Goal: Task Accomplishment & Management: Manage account settings

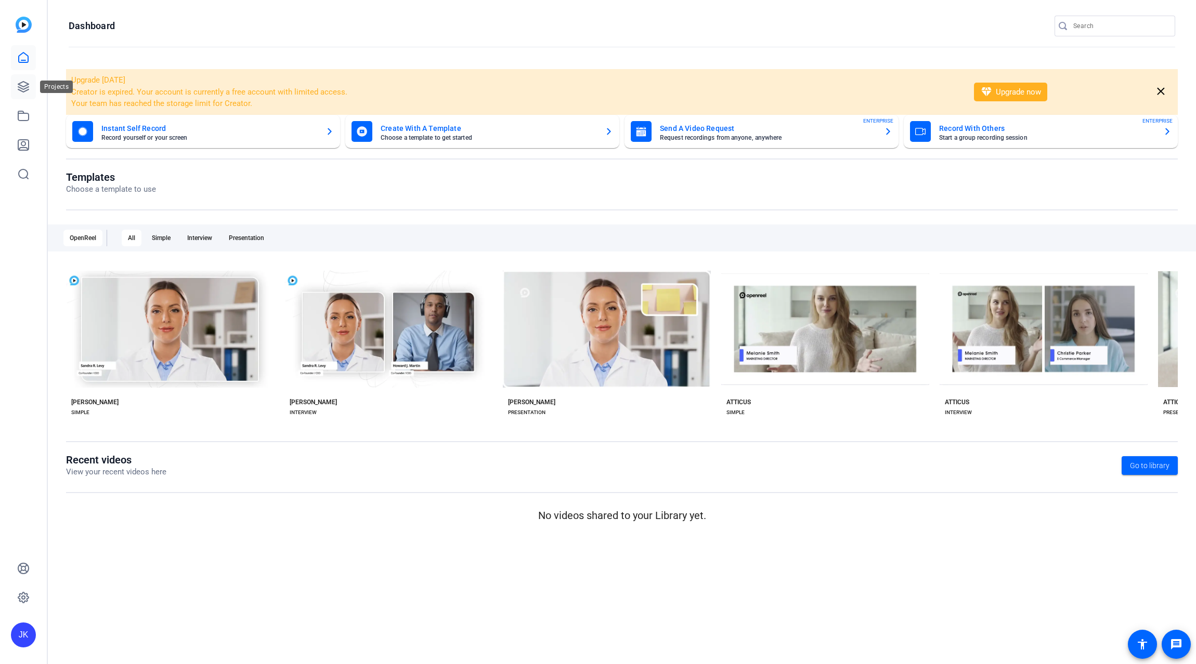
click at [29, 89] on icon at bounding box center [23, 87] width 12 height 12
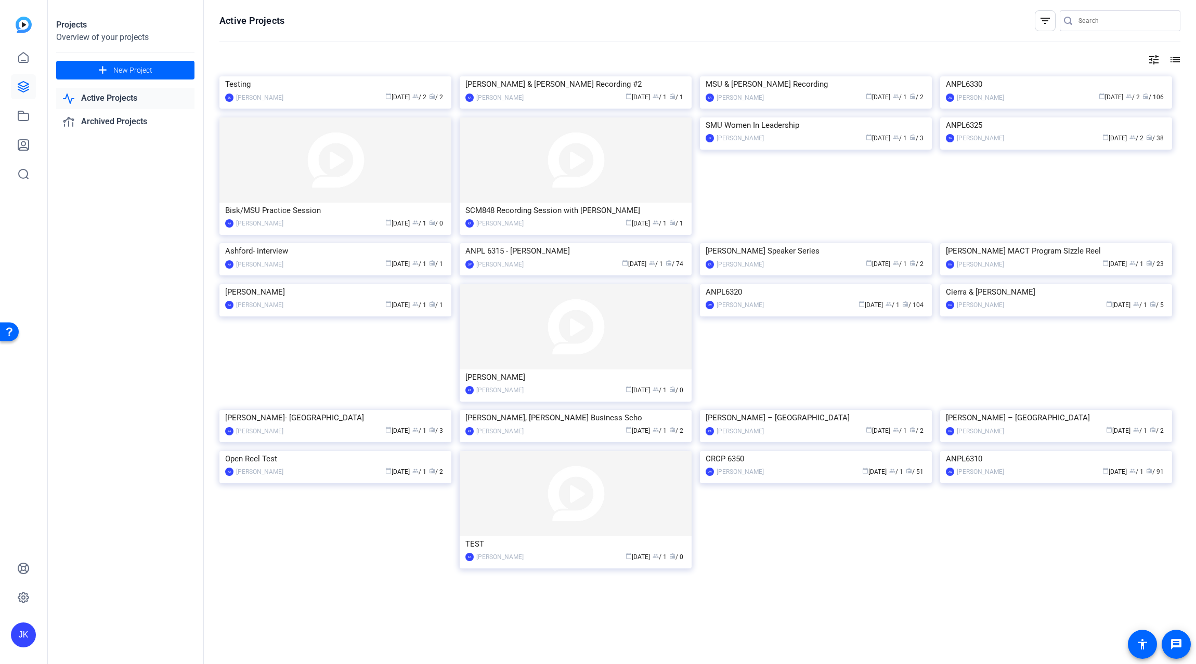
click at [126, 101] on link "Active Projects" at bounding box center [125, 98] width 138 height 21
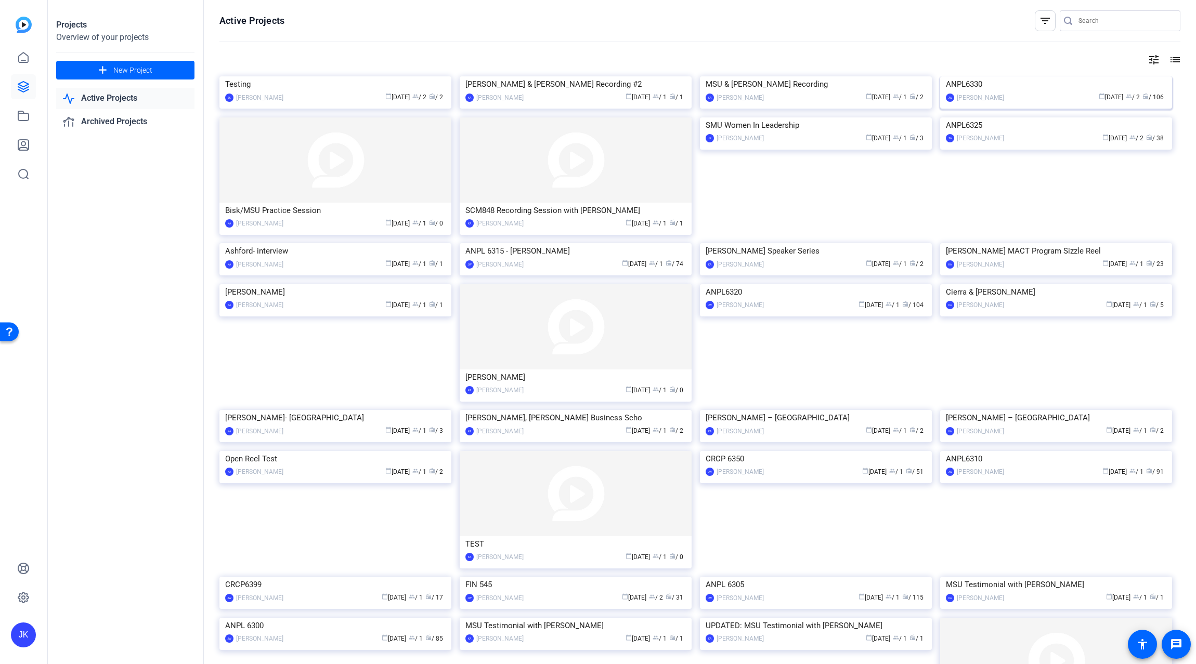
click at [1036, 76] on img at bounding box center [1056, 76] width 232 height 0
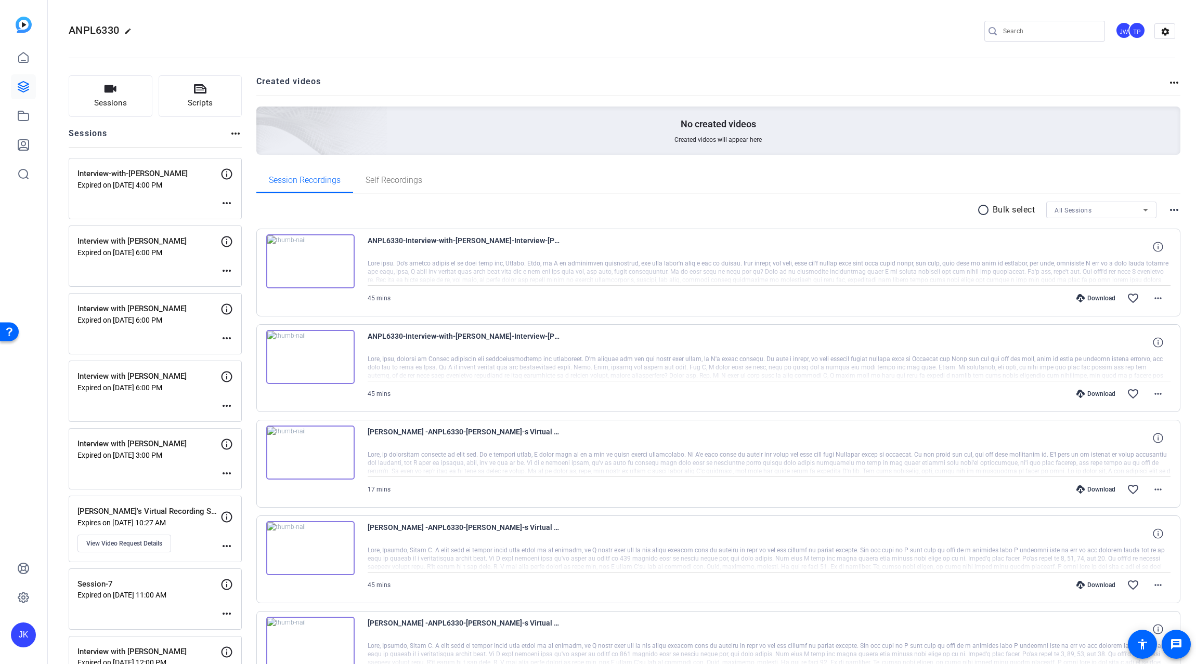
scroll to position [69, 0]
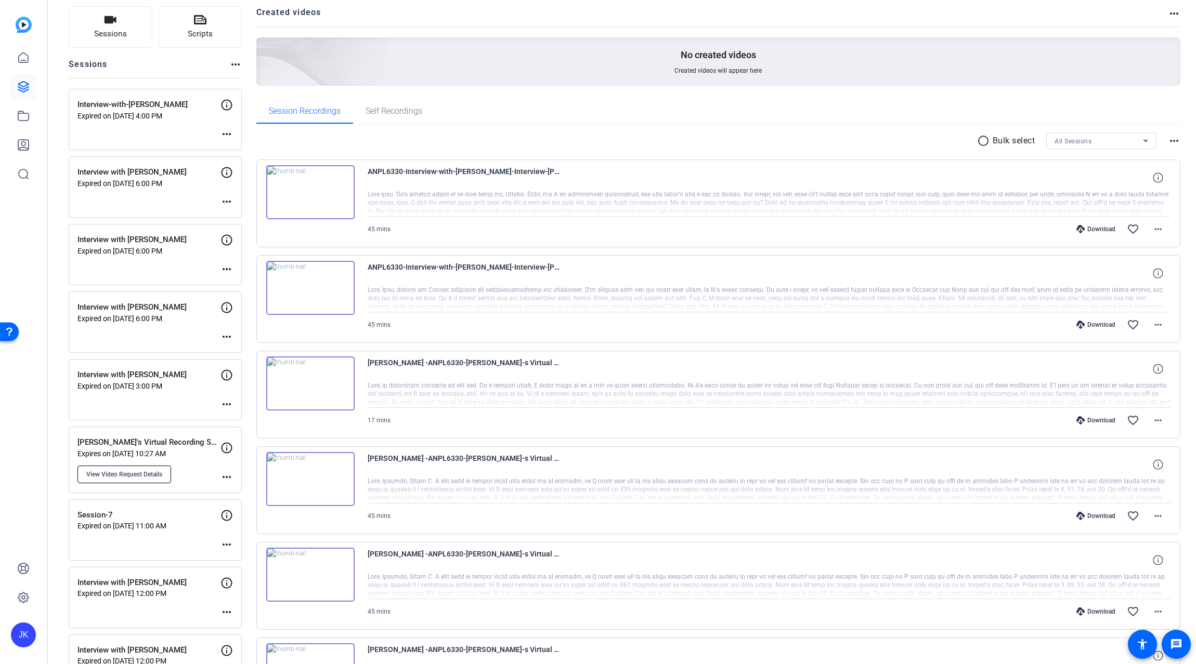
click at [137, 473] on span "View Video Request Details" at bounding box center [124, 475] width 76 height 8
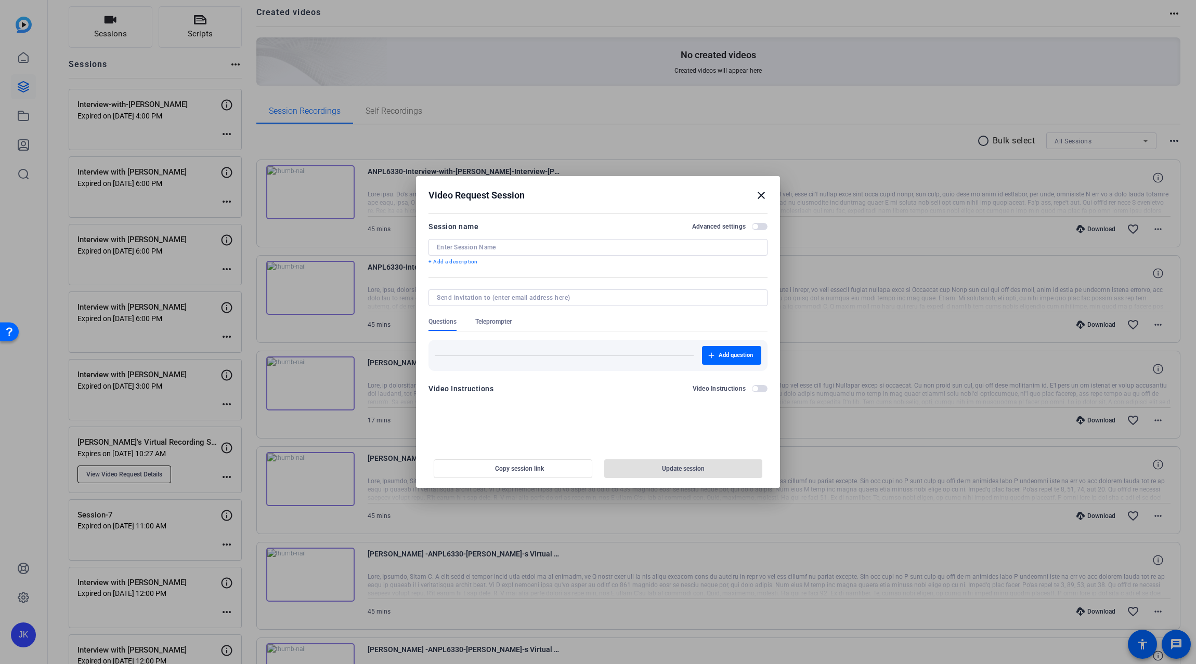
type input "[PERSON_NAME]'s Virtual Recording Sessions"
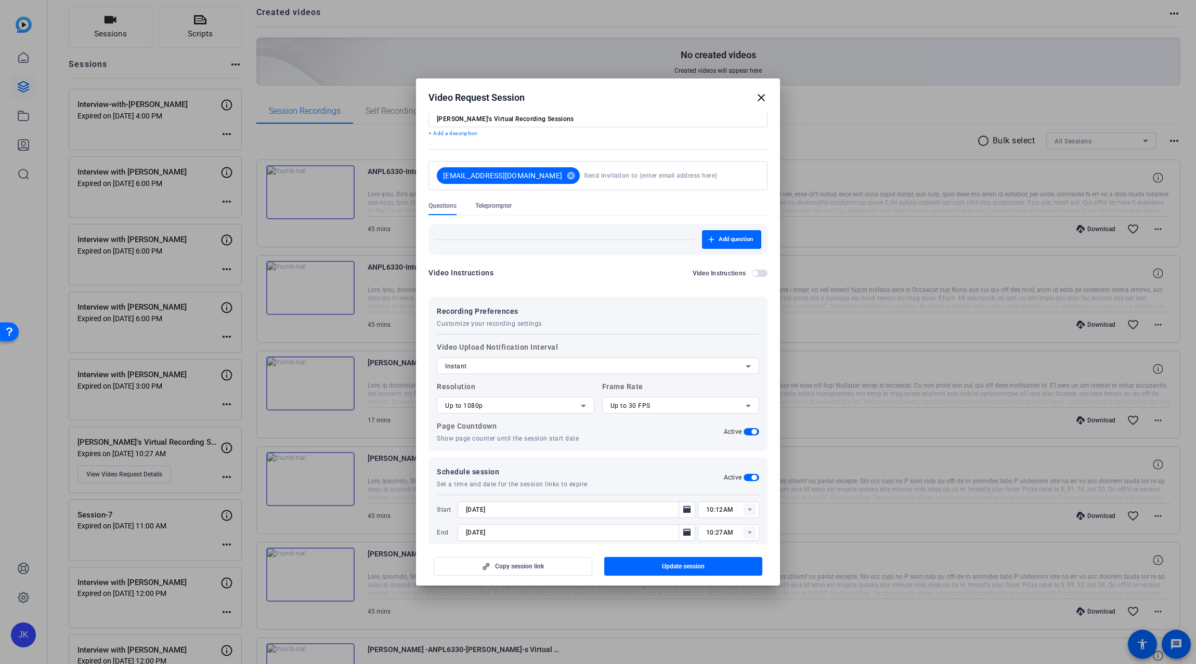
scroll to position [47, 0]
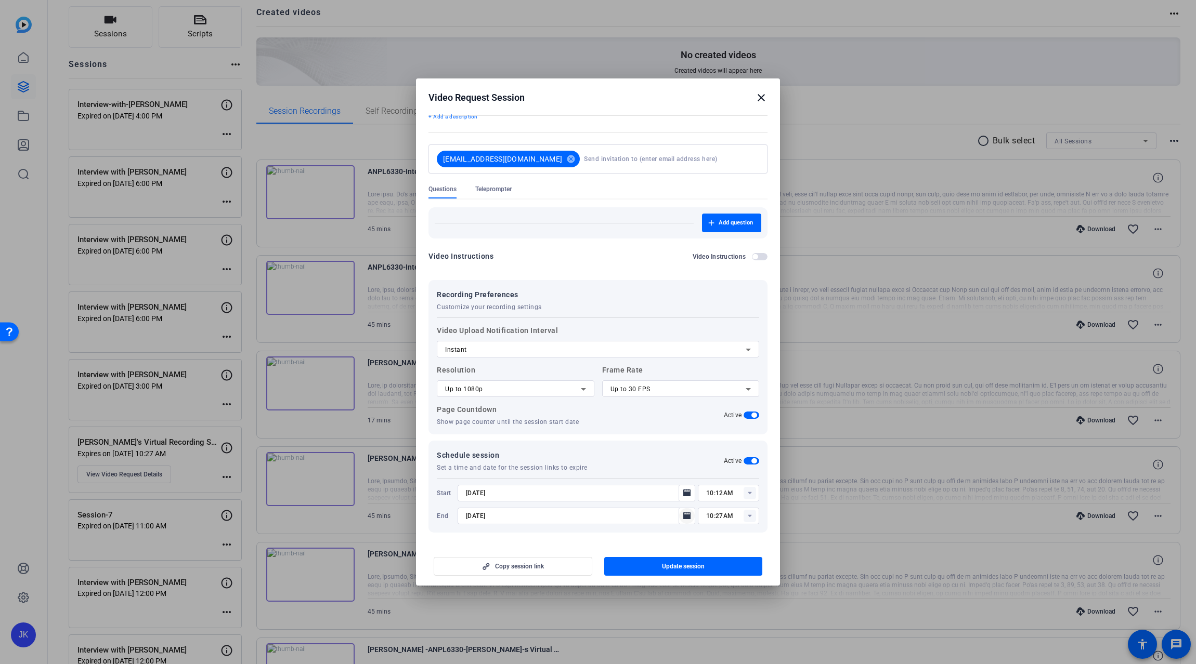
click at [683, 515] on icon "Open calendar" at bounding box center [686, 515] width 7 height 7
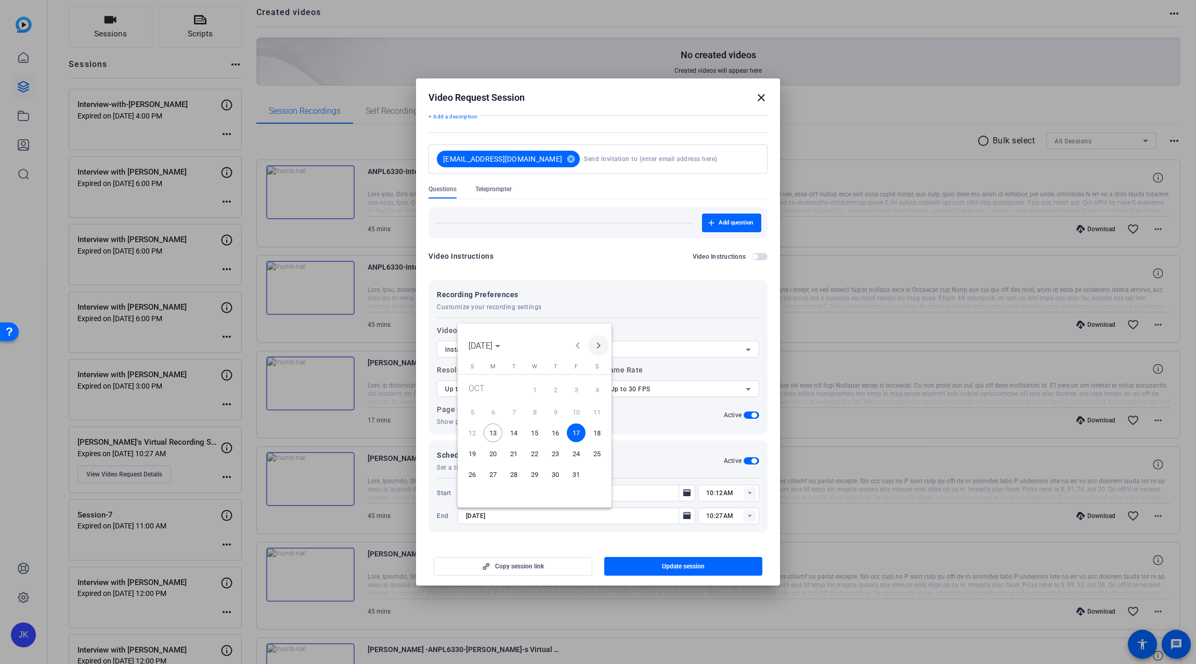
click at [597, 341] on span "Next month" at bounding box center [598, 345] width 21 height 21
click at [595, 431] on span "15" at bounding box center [597, 433] width 19 height 19
type input "[DATE]"
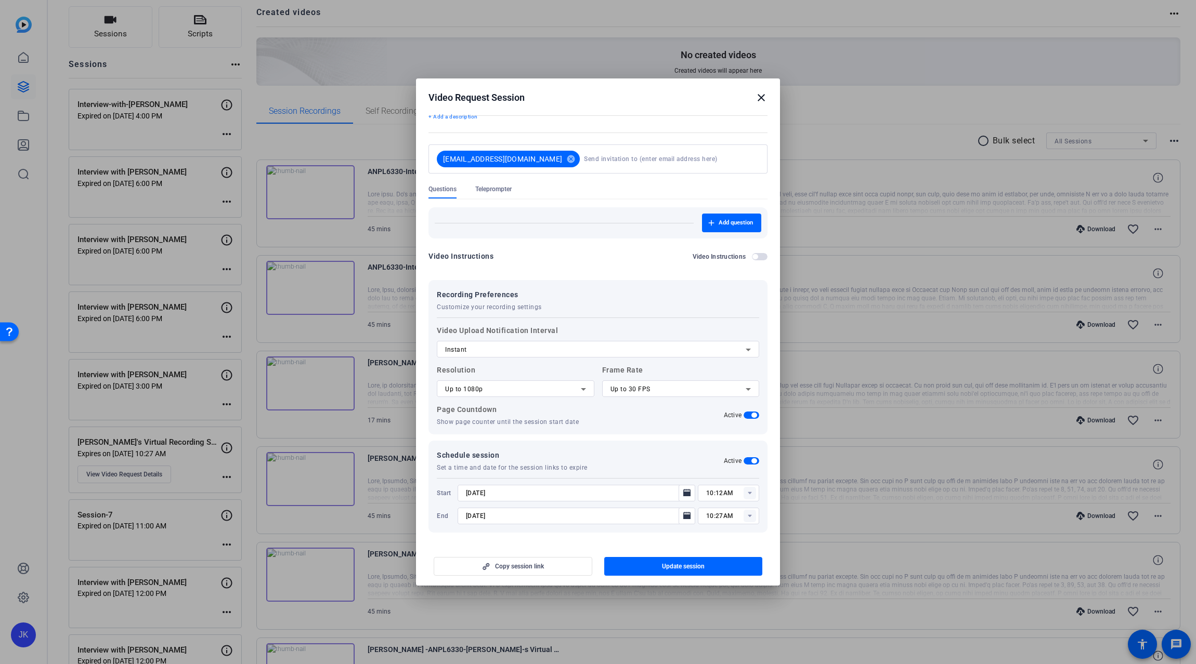
click at [746, 517] on rect at bounding box center [749, 516] width 12 height 12
click at [703, 598] on span "11:00PM" at bounding box center [714, 595] width 27 height 7
type input "11:00PM"
click at [703, 569] on span "Update session" at bounding box center [683, 567] width 43 height 8
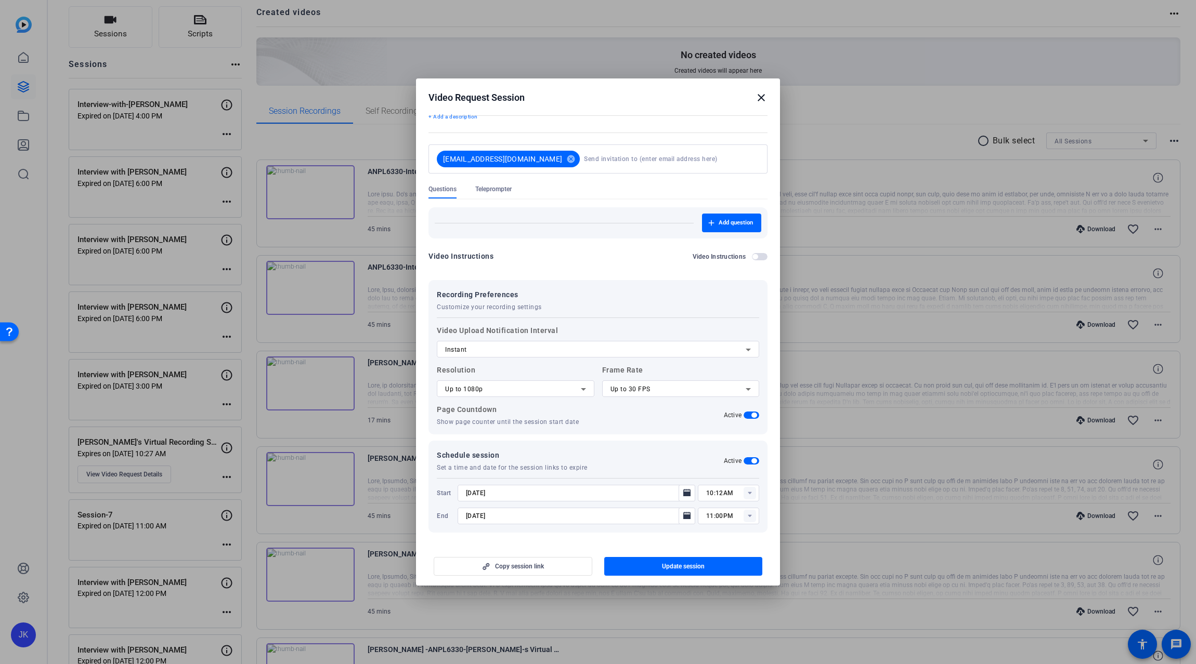
click at [760, 95] on mat-icon "close" at bounding box center [761, 98] width 12 height 12
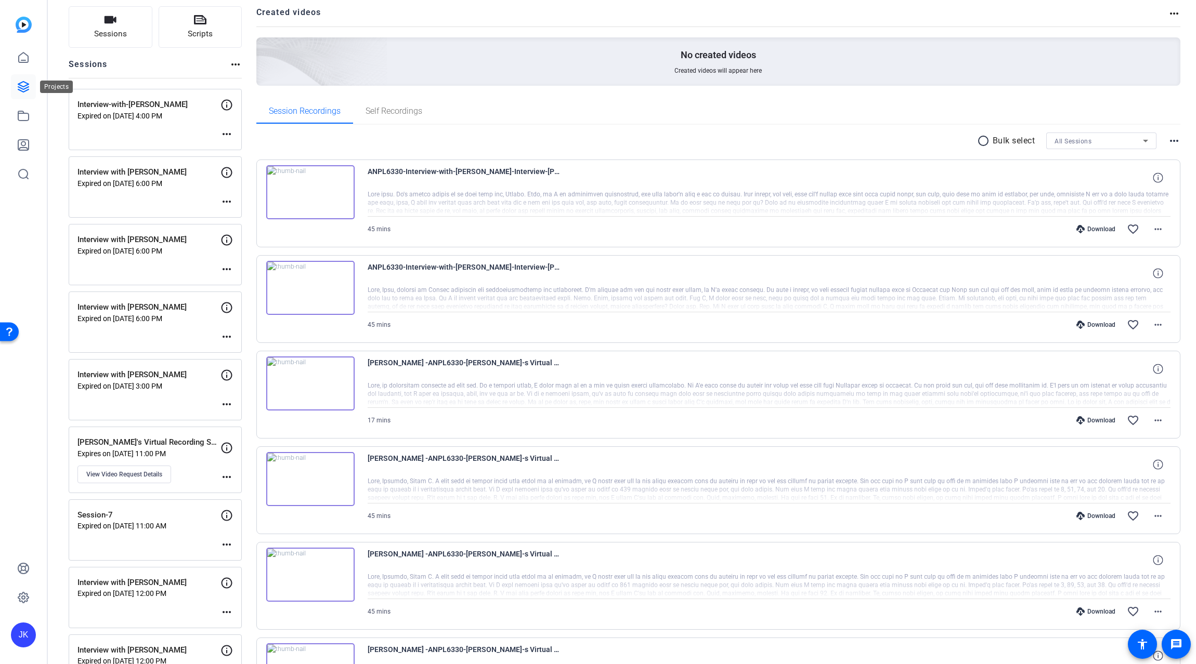
click at [22, 87] on icon at bounding box center [23, 87] width 10 height 10
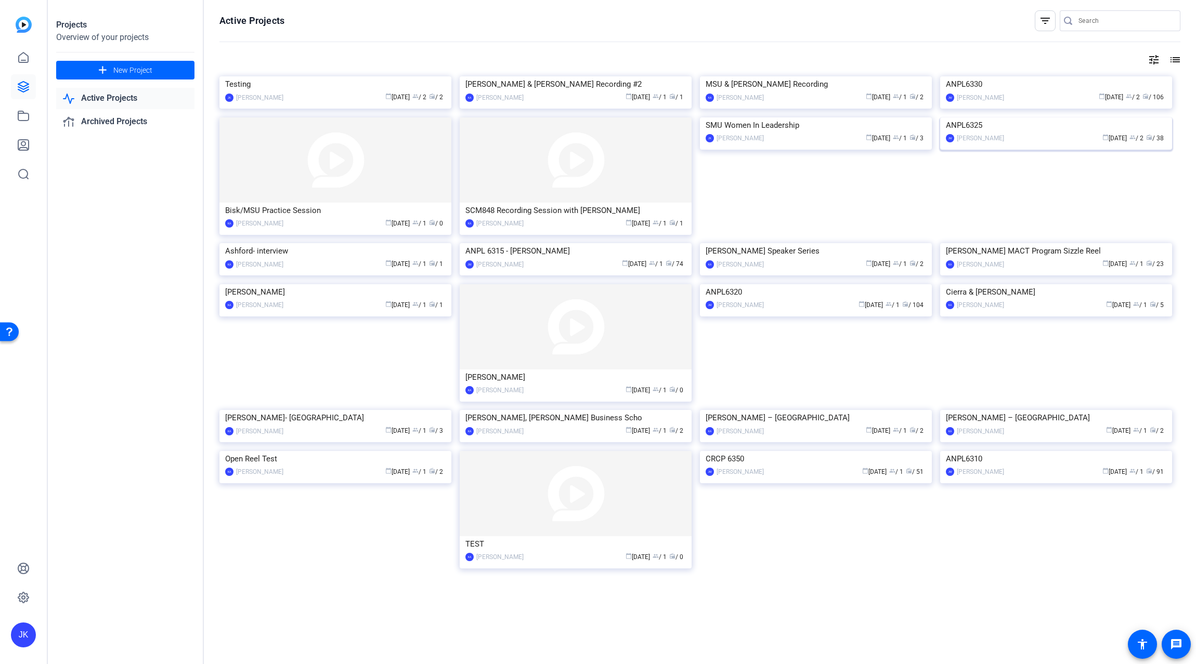
click at [1029, 118] on img at bounding box center [1056, 118] width 232 height 0
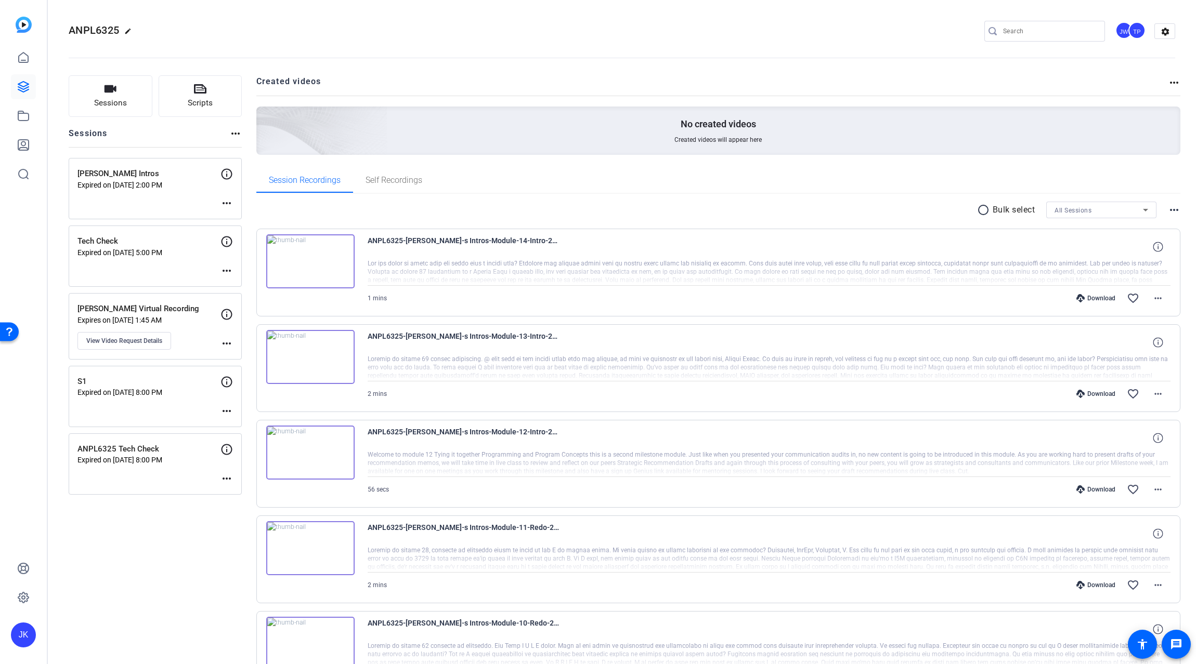
click at [307, 262] on img at bounding box center [310, 261] width 88 height 54
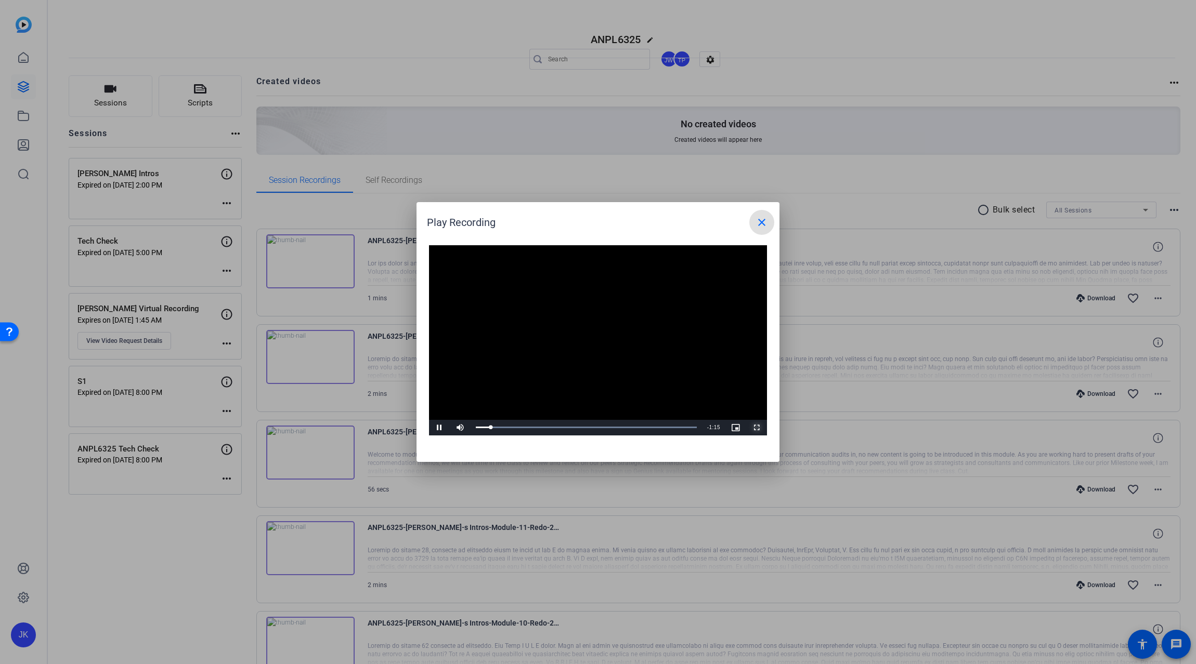
click at [755, 428] on span "Video Player" at bounding box center [756, 428] width 21 height 0
click at [756, 224] on mat-icon "close" at bounding box center [761, 222] width 12 height 12
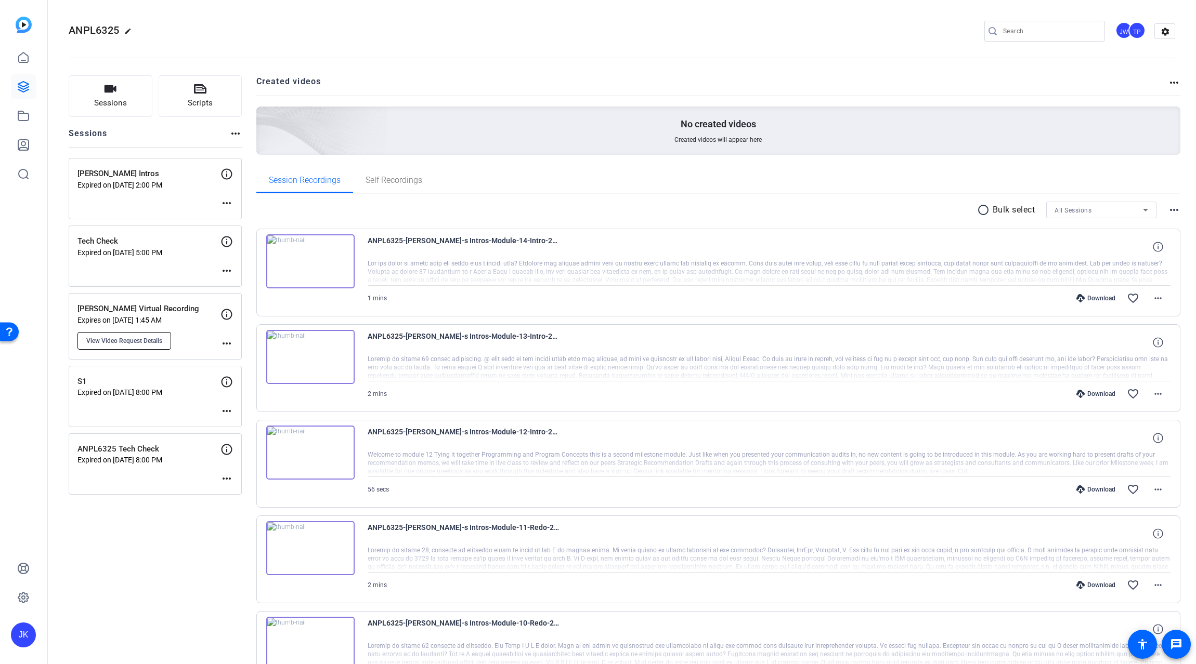
click at [123, 340] on span "View Video Request Details" at bounding box center [124, 341] width 76 height 8
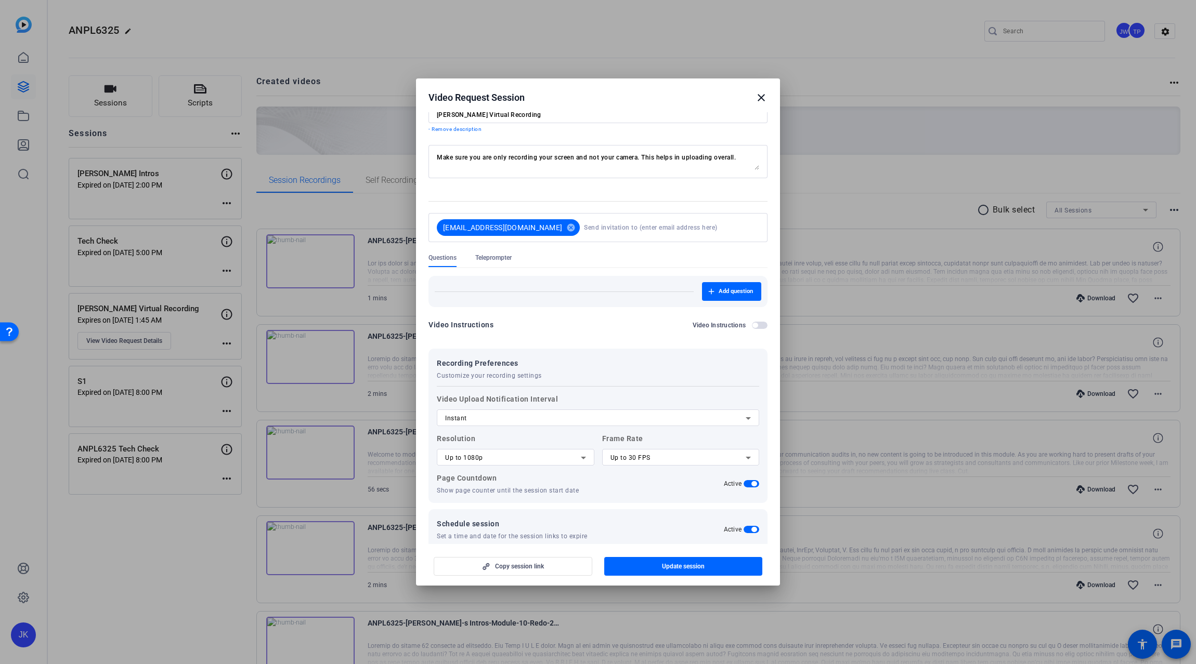
scroll to position [69, 0]
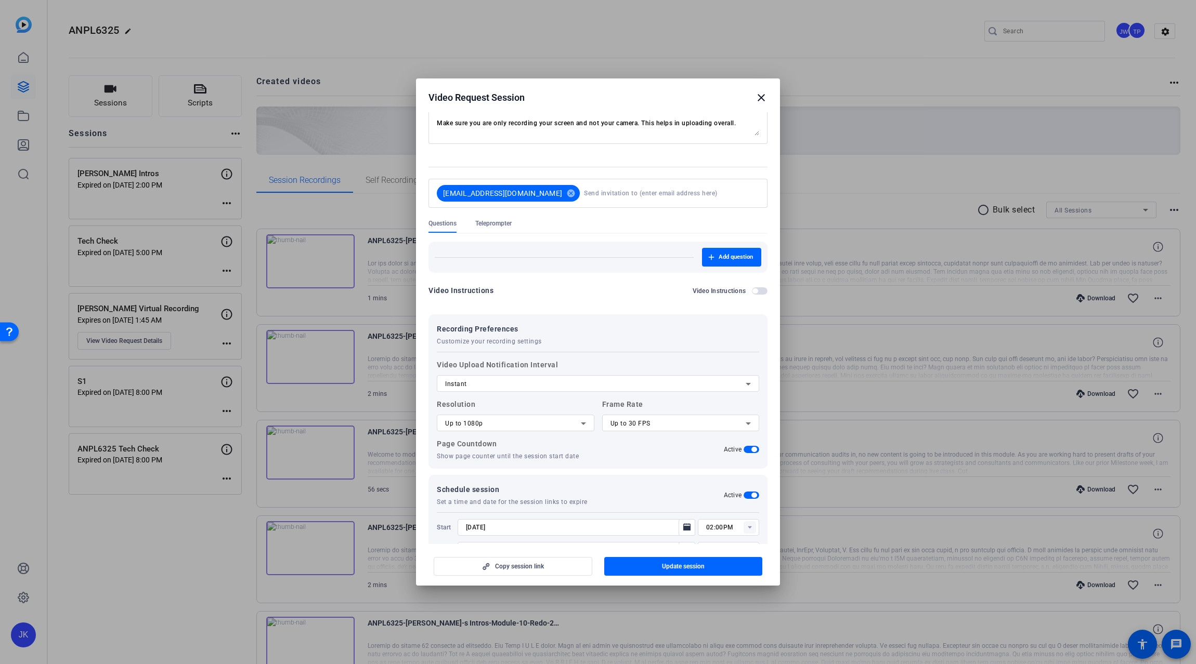
click at [420, 549] on mat-dialog-actions "Copy session link Update session" at bounding box center [598, 565] width 364 height 42
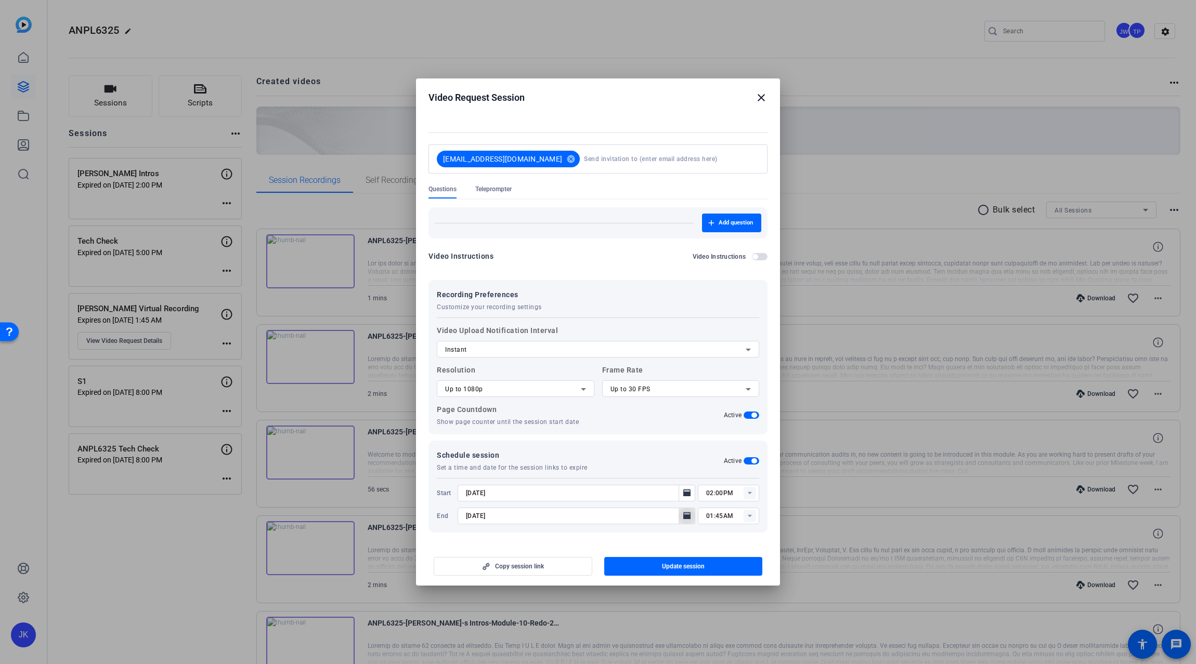
click at [683, 515] on icon "Open calendar" at bounding box center [687, 516] width 8 height 12
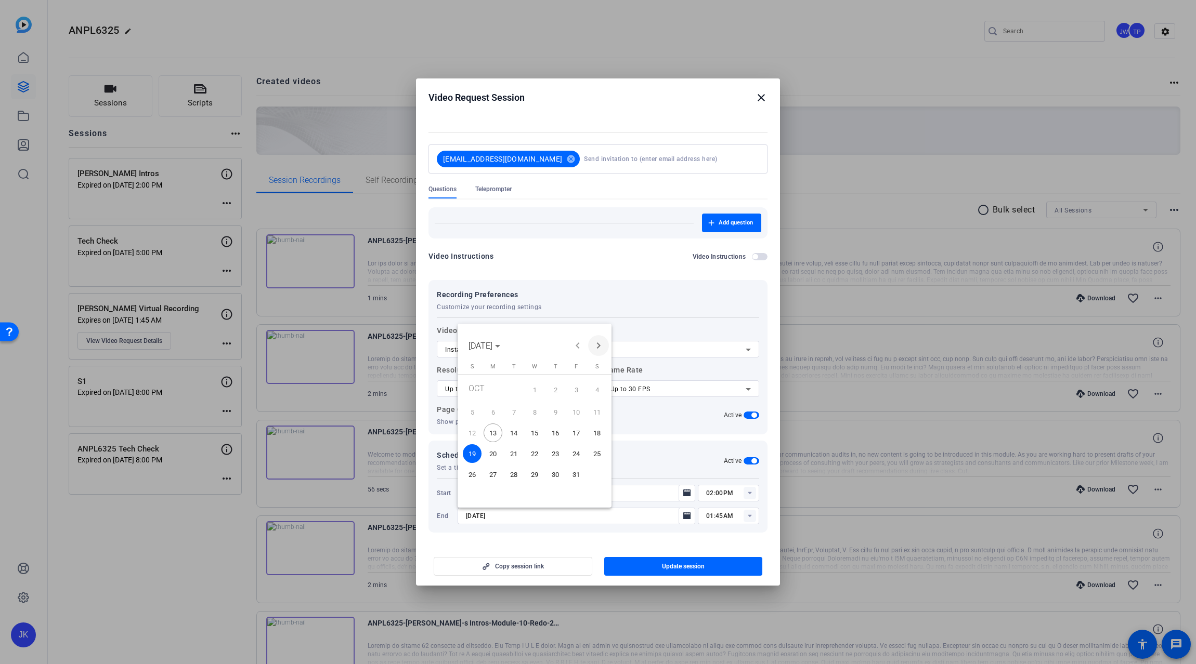
click at [595, 346] on span "Next month" at bounding box center [598, 345] width 21 height 21
click at [597, 433] on span "15" at bounding box center [597, 433] width 19 height 19
type input "[DATE]"
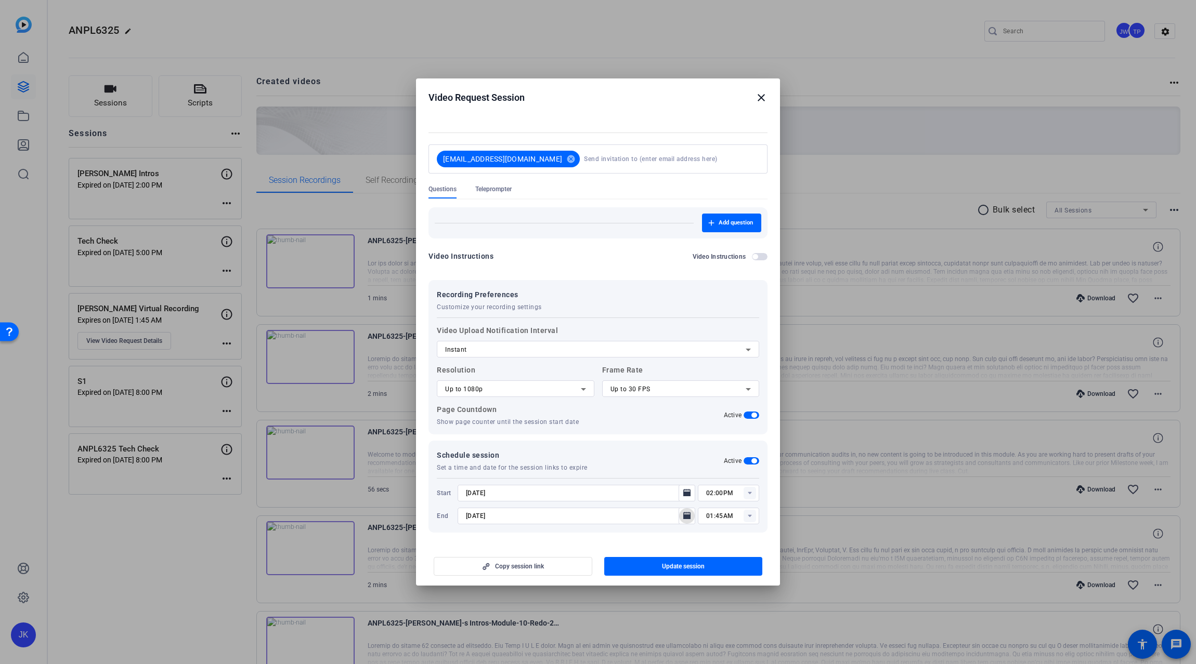
click at [747, 517] on rect at bounding box center [749, 516] width 12 height 12
click at [718, 596] on span "11:00PM" at bounding box center [714, 595] width 27 height 7
type input "11:00PM"
click at [680, 564] on span "Update session" at bounding box center [683, 567] width 43 height 8
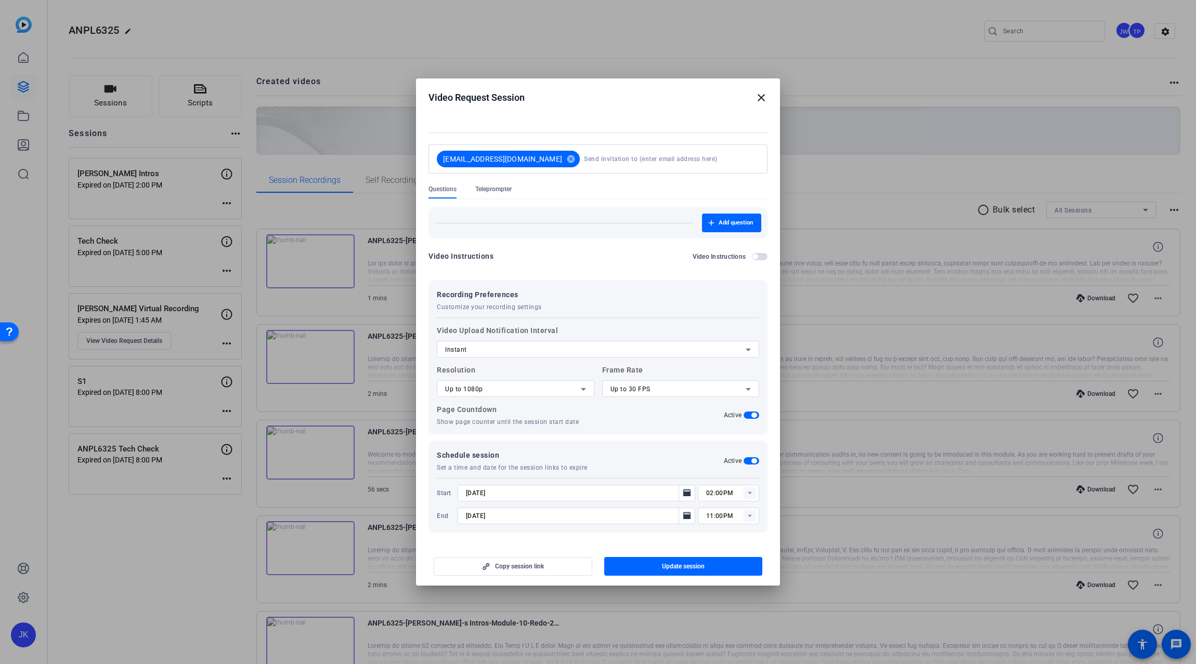
click at [760, 100] on mat-icon "close" at bounding box center [761, 98] width 12 height 12
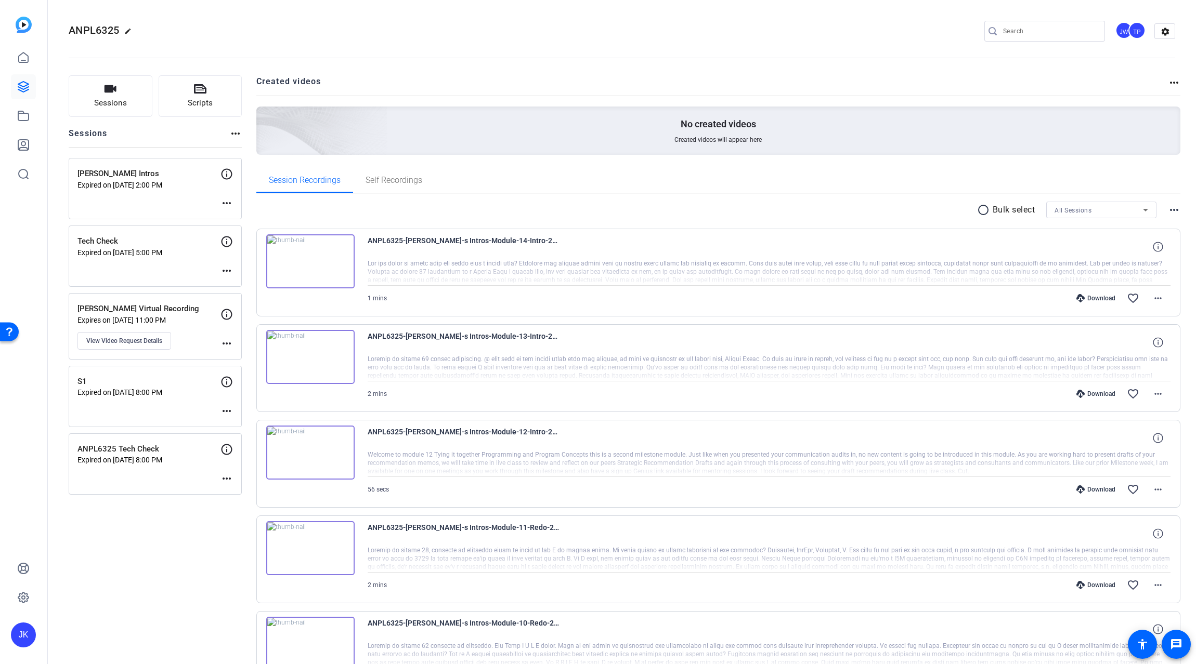
click at [147, 593] on div "Sessions Scripts Sessions more_horiz [PERSON_NAME] Intros Expired on [DATE] 2:0…" at bounding box center [155, 652] width 173 height 1154
